Goal: Transaction & Acquisition: Obtain resource

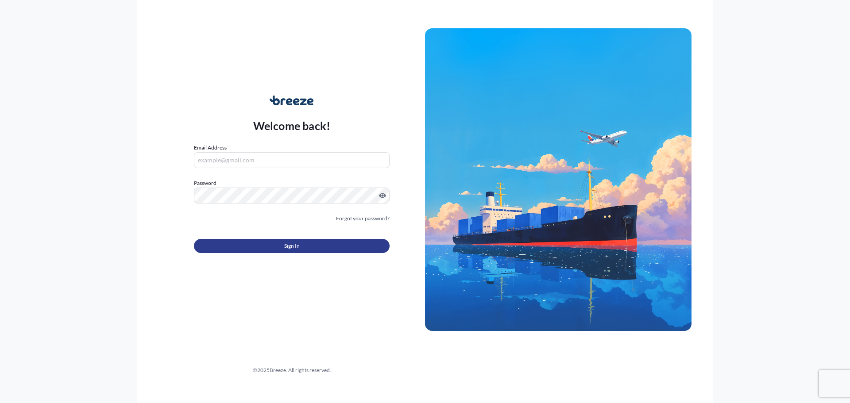
type input "[PERSON_NAME][EMAIL_ADDRESS][DOMAIN_NAME]"
click at [265, 250] on button "Sign In" at bounding box center [292, 246] width 196 height 14
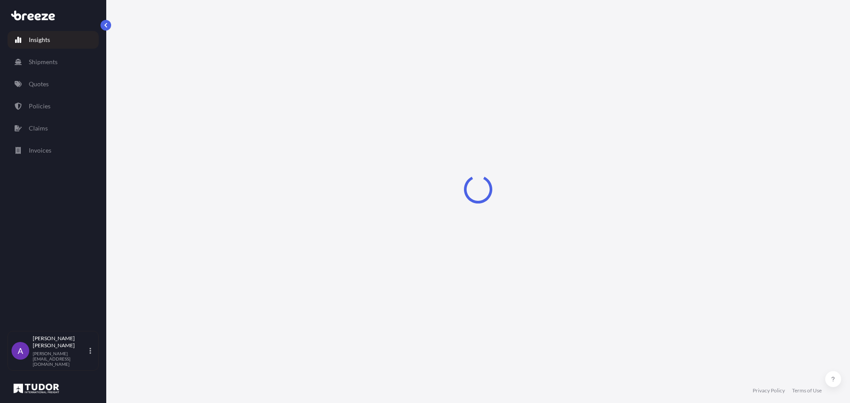
select select "2025"
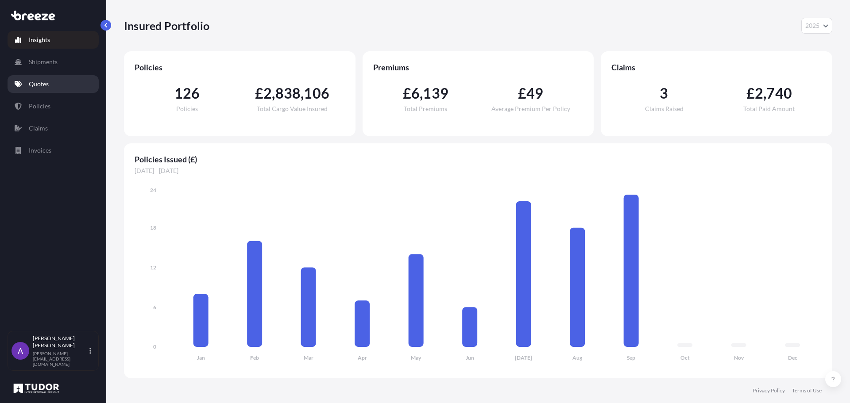
click at [42, 84] on p "Quotes" at bounding box center [39, 84] width 20 height 9
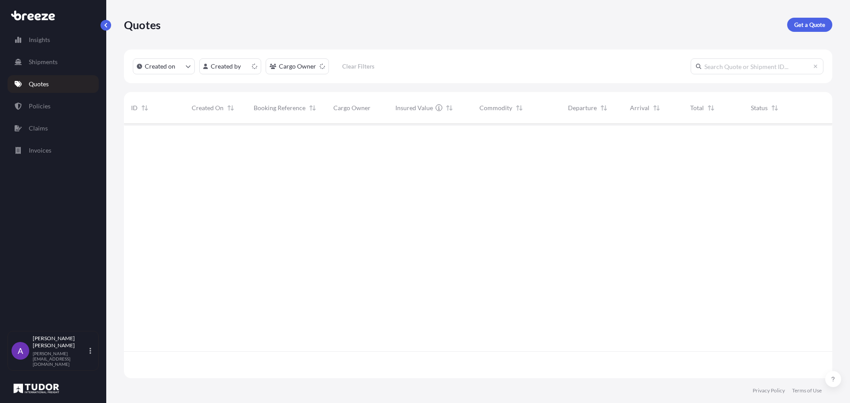
scroll to position [253, 702]
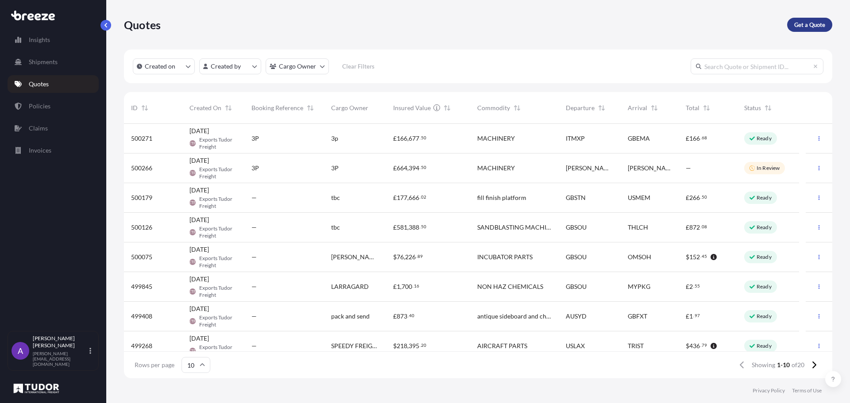
click at [812, 20] on p "Get a Quote" at bounding box center [809, 24] width 31 height 9
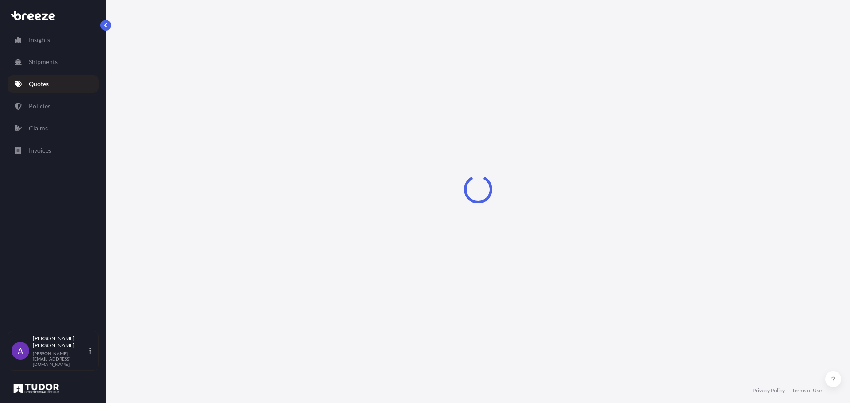
select select "Sea"
select select "1"
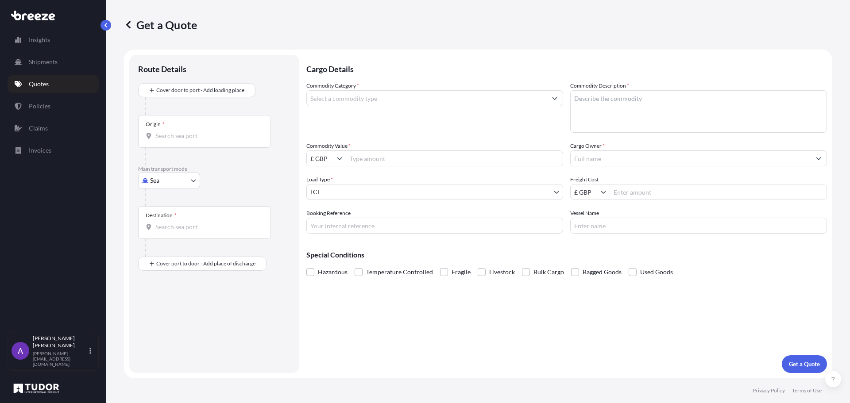
click at [160, 188] on body "Insights Shipments Quotes Policies Claims Invoices A [PERSON_NAME] [PERSON_NAME…" at bounding box center [425, 201] width 850 height 403
click at [157, 236] on span "Road" at bounding box center [162, 235] width 14 height 9
select select "Road"
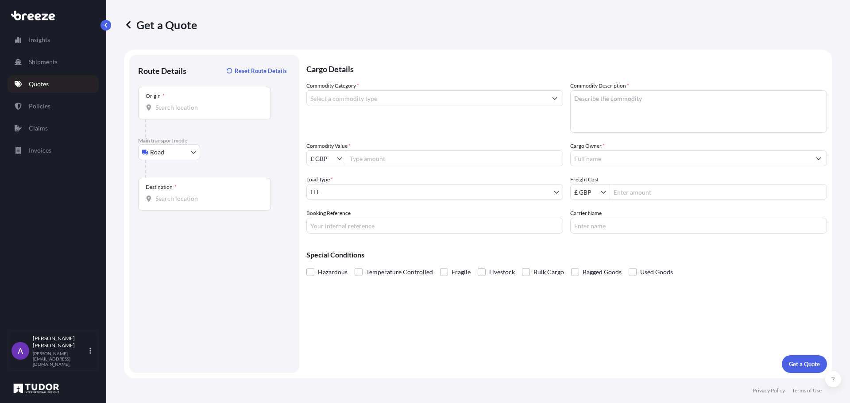
click at [166, 196] on input "Destination *" at bounding box center [207, 198] width 104 height 9
paste input "Amadora"
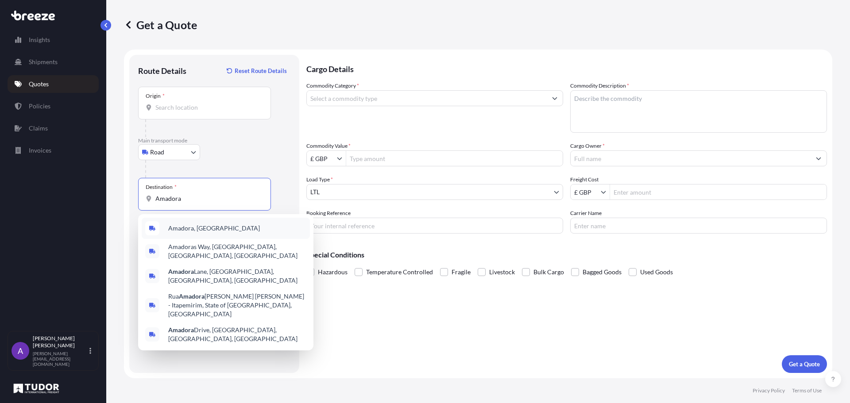
click at [187, 224] on span "Amadora, [GEOGRAPHIC_DATA]" at bounding box center [214, 228] width 92 height 9
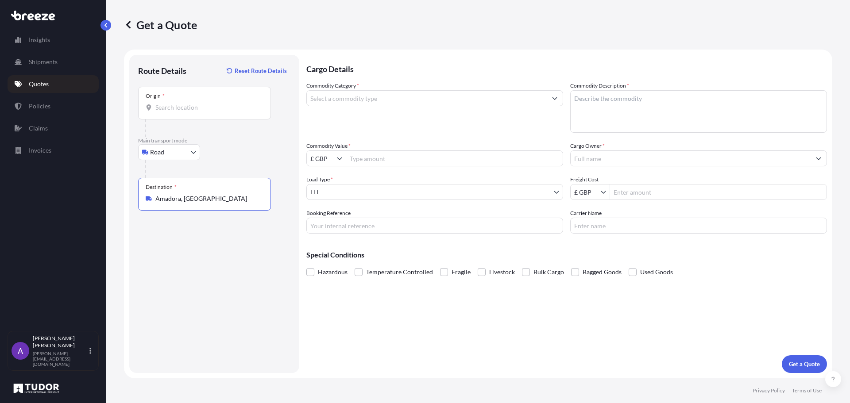
type input "Amadora, [GEOGRAPHIC_DATA]"
click at [176, 111] on input "Origin *" at bounding box center [207, 107] width 104 height 9
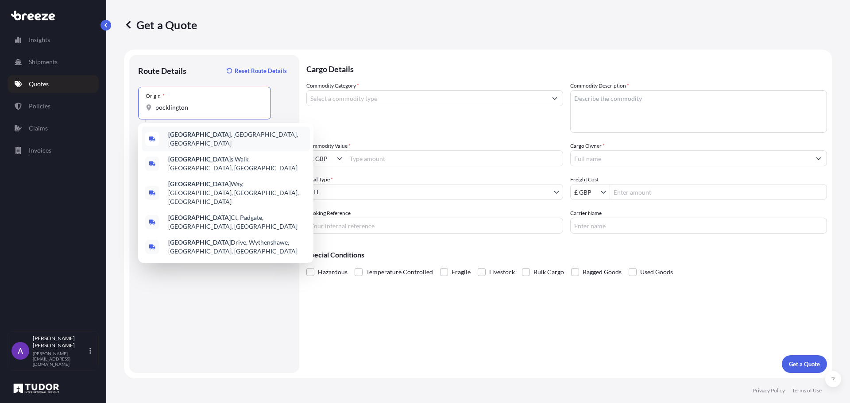
click at [201, 134] on b "[GEOGRAPHIC_DATA]" at bounding box center [199, 135] width 62 height 8
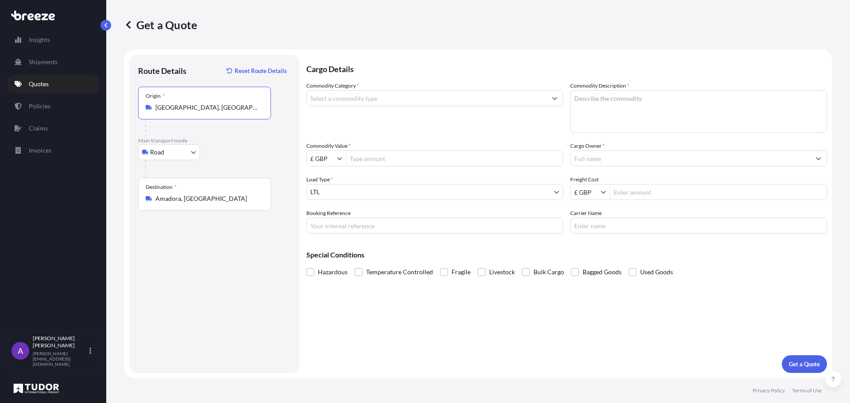
type input "[GEOGRAPHIC_DATA], [GEOGRAPHIC_DATA], [GEOGRAPHIC_DATA]"
click at [372, 102] on input "Commodity Category *" at bounding box center [427, 98] width 240 height 16
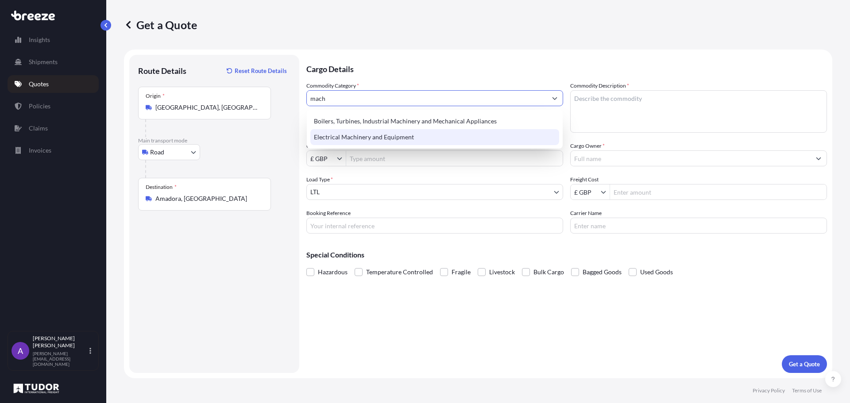
click at [364, 135] on div "Electrical Machinery and Equipment" at bounding box center [434, 137] width 249 height 16
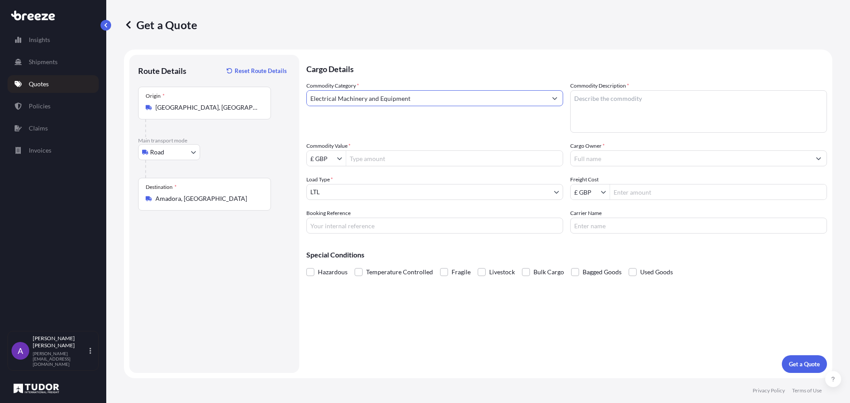
type input "Electrical Machinery and Equipment"
click at [657, 102] on textarea "Commodity Description *" at bounding box center [698, 111] width 257 height 43
type textarea "ticket kiosk"
click at [635, 154] on input "Cargo Owner *" at bounding box center [691, 159] width 240 height 16
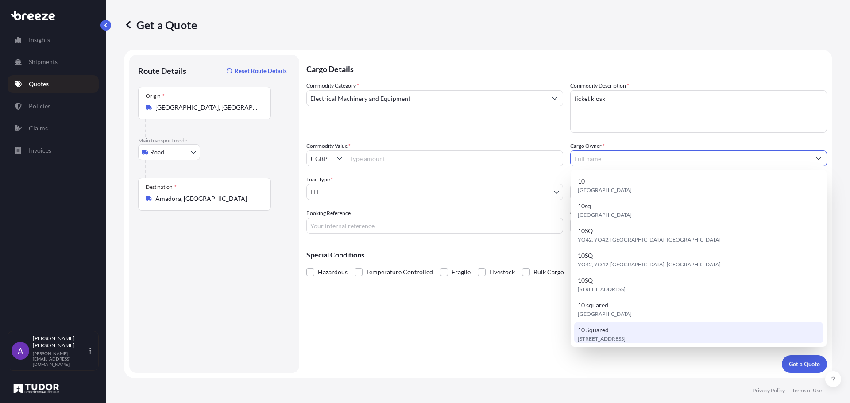
click at [605, 332] on span "10 Squared" at bounding box center [593, 330] width 31 height 9
type input "10 Squared"
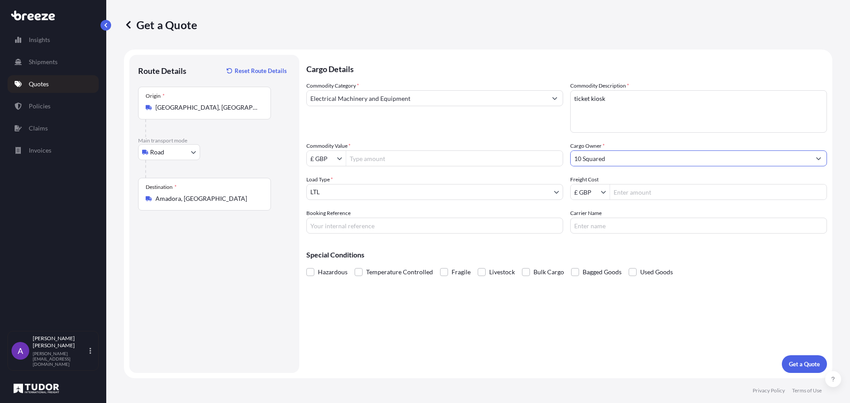
click at [377, 159] on input "Commodity Value *" at bounding box center [454, 159] width 216 height 16
type input "5,399.8"
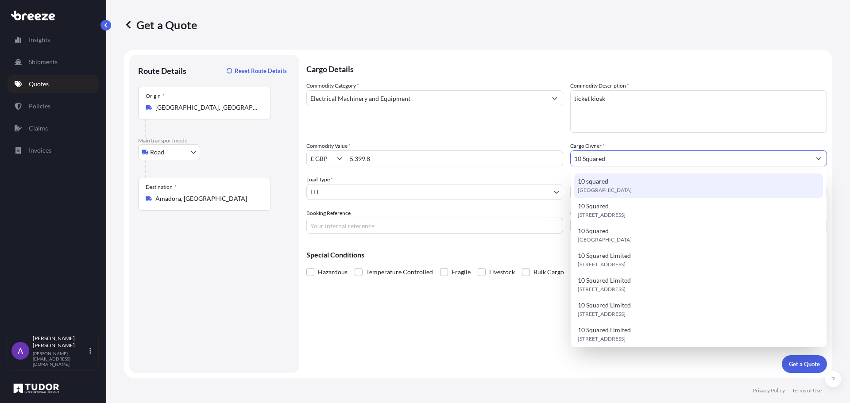
type input "10 squared"
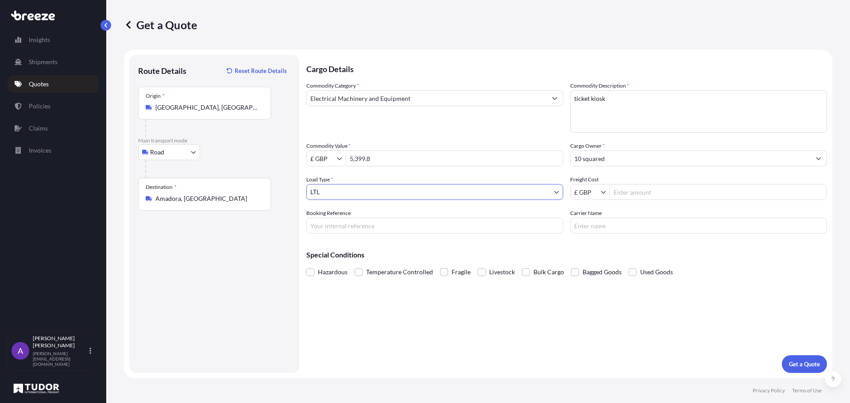
click at [623, 189] on input "Freight Cost" at bounding box center [718, 192] width 216 height 16
click at [635, 187] on input "Freight Cost" at bounding box center [718, 192] width 216 height 16
type input "595"
click at [406, 227] on input "Booking Reference" at bounding box center [434, 226] width 257 height 16
type input "177145"
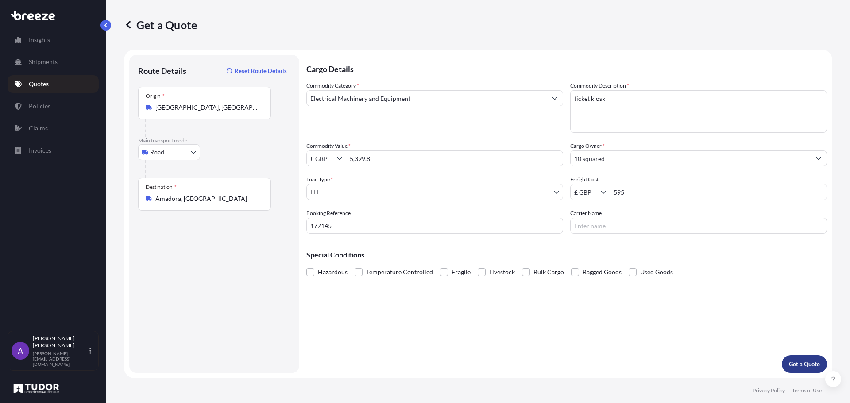
click at [804, 363] on p "Get a Quote" at bounding box center [804, 364] width 31 height 9
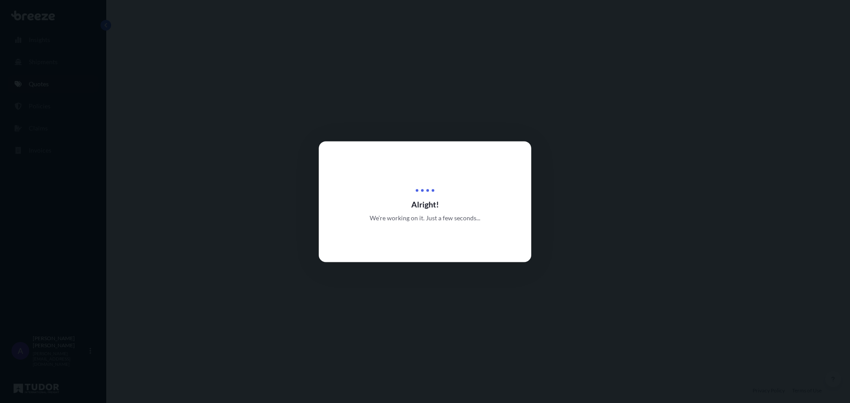
select select "Road"
select select "1"
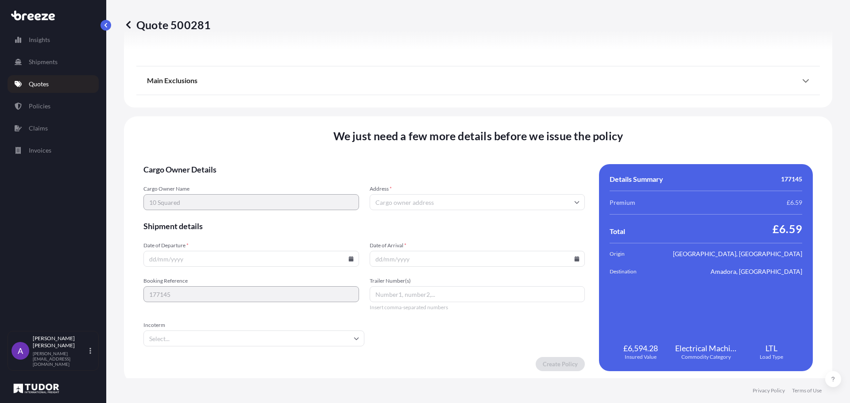
scroll to position [1002, 0]
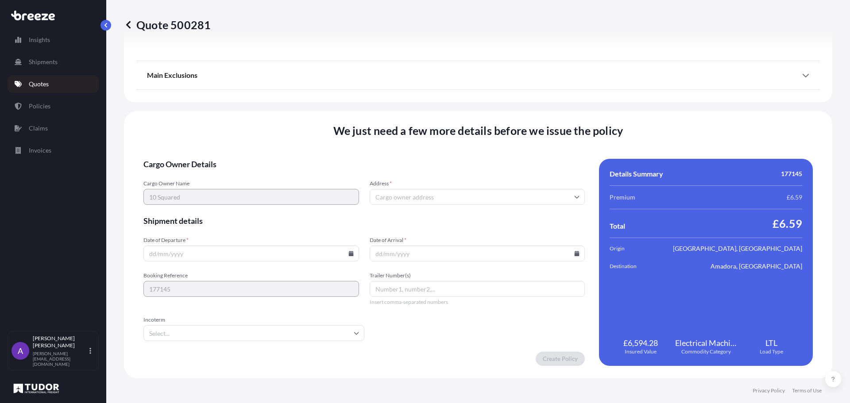
click at [403, 195] on input "Address *" at bounding box center [478, 197] width 216 height 16
click at [463, 224] on div "Please type and select an option" at bounding box center [474, 223] width 206 height 22
click at [450, 201] on input "Address *" at bounding box center [478, 197] width 216 height 16
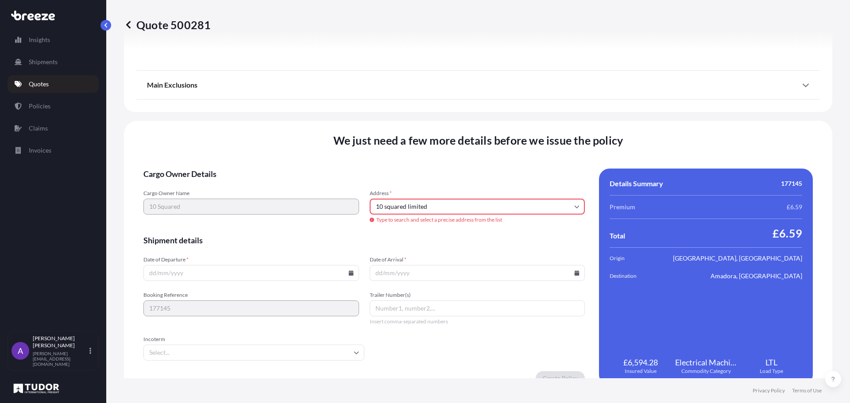
click at [419, 205] on input "10 squared limited" at bounding box center [478, 207] width 216 height 16
paste input "[STREET_ADDRESS]"
click at [421, 240] on li "[STREET_ADDRESS]" at bounding box center [474, 240] width 206 height 17
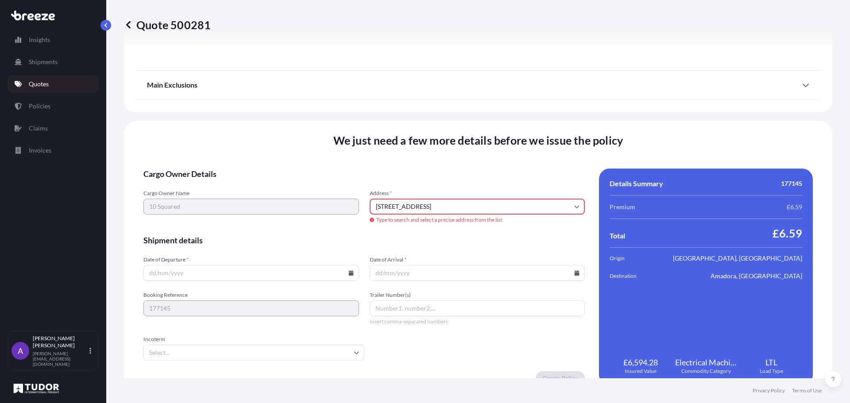
type input "[STREET_ADDRESS]"
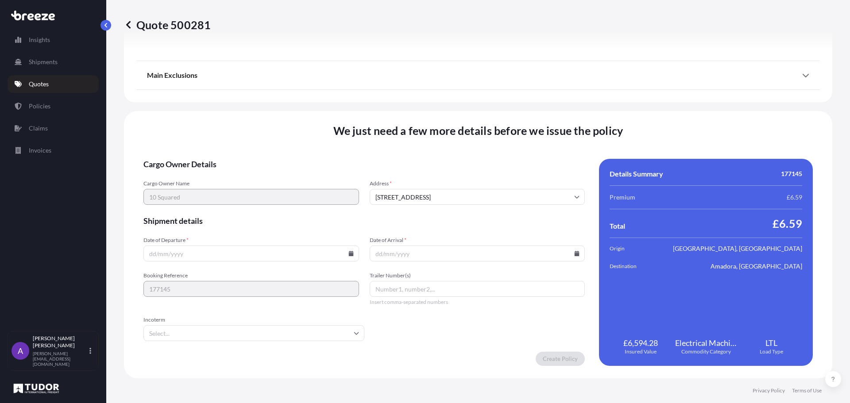
click at [349, 256] on icon at bounding box center [350, 253] width 5 height 5
click at [227, 206] on button "1" at bounding box center [229, 208] width 14 height 14
type input "[DATE]"
click at [575, 252] on icon at bounding box center [577, 253] width 5 height 5
click at [536, 106] on icon at bounding box center [535, 104] width 4 height 5
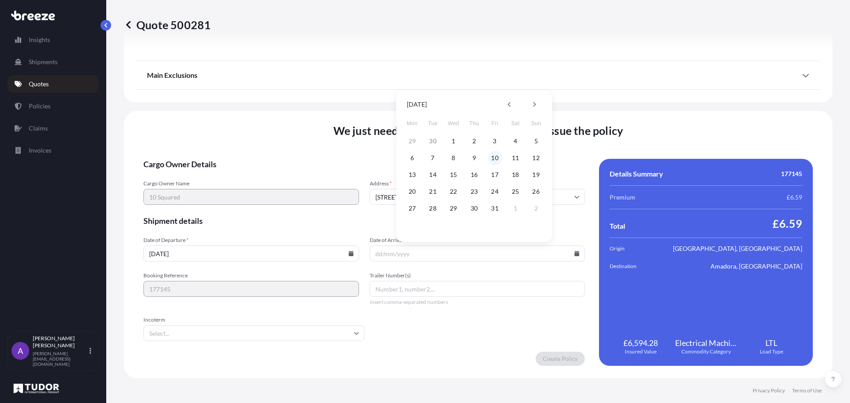
click at [498, 158] on button "10" at bounding box center [495, 158] width 14 height 14
type input "[DATE]"
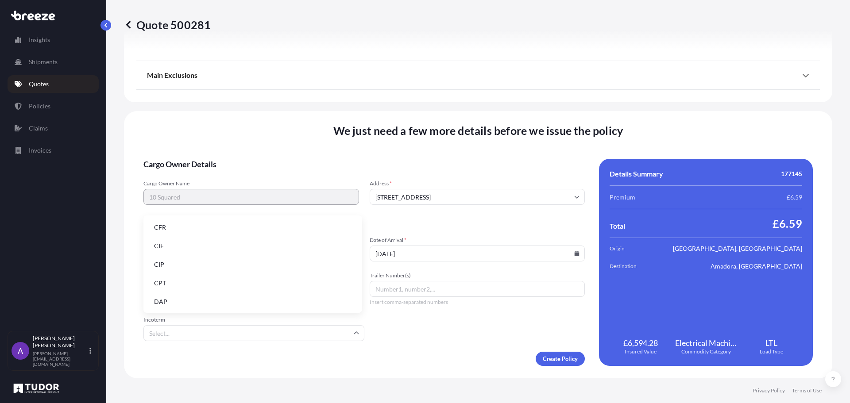
click at [344, 334] on input "Incoterm" at bounding box center [253, 333] width 221 height 16
click at [440, 339] on form "Cargo Owner Details Cargo Owner Name 10 Squared Address * [STREET_ADDRESS] Ship…" at bounding box center [363, 262] width 441 height 207
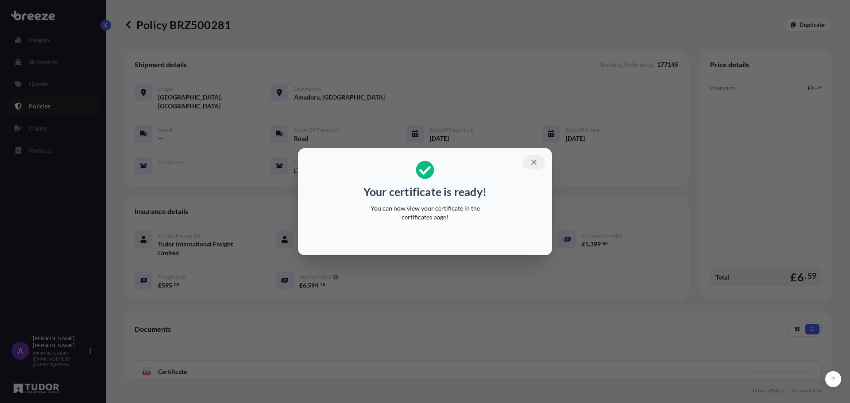
click at [535, 161] on icon "button" at bounding box center [534, 163] width 8 height 8
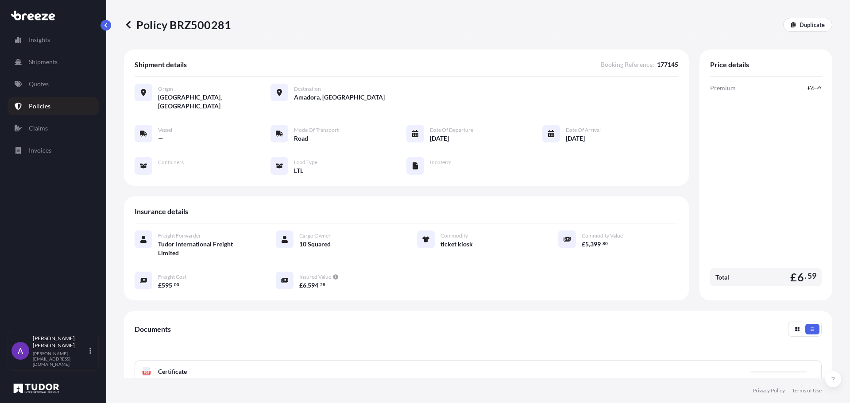
click at [179, 367] on span "Certificate" at bounding box center [172, 371] width 29 height 9
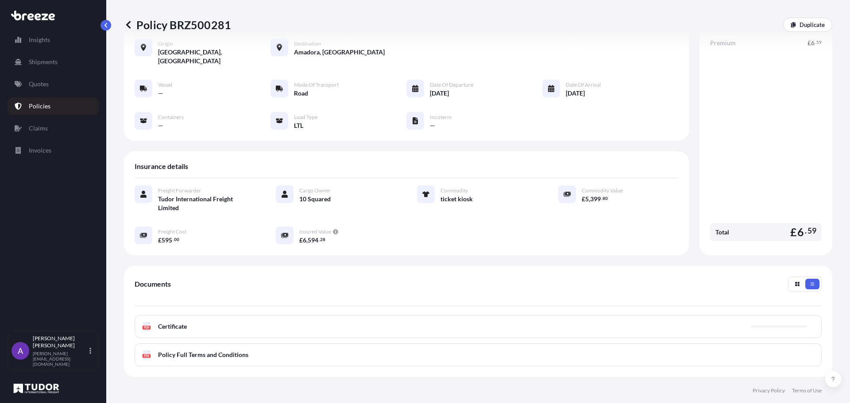
scroll to position [129, 0]
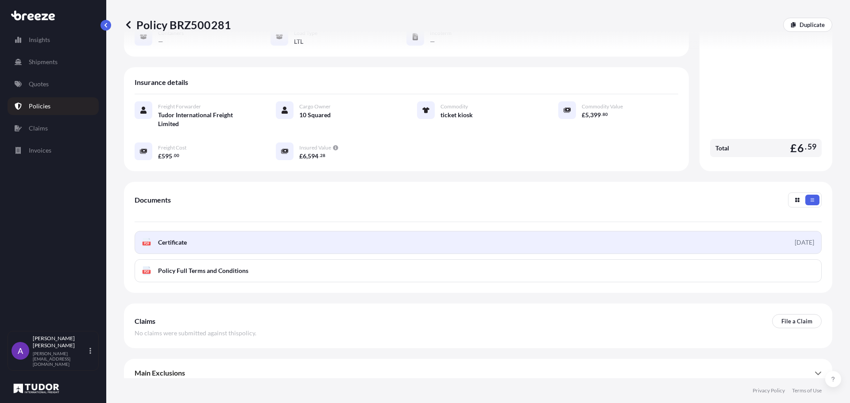
click at [162, 238] on span "Certificate" at bounding box center [172, 242] width 29 height 9
